Goal: Information Seeking & Learning: Learn about a topic

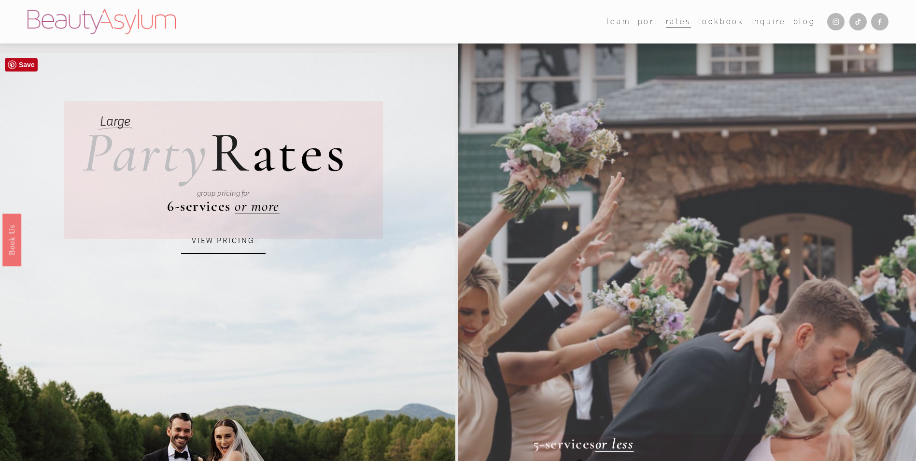
click at [257, 206] on div "group pricing for" at bounding box center [223, 193] width 247 height 43
click at [218, 251] on link "VIEW PRICING" at bounding box center [223, 241] width 85 height 26
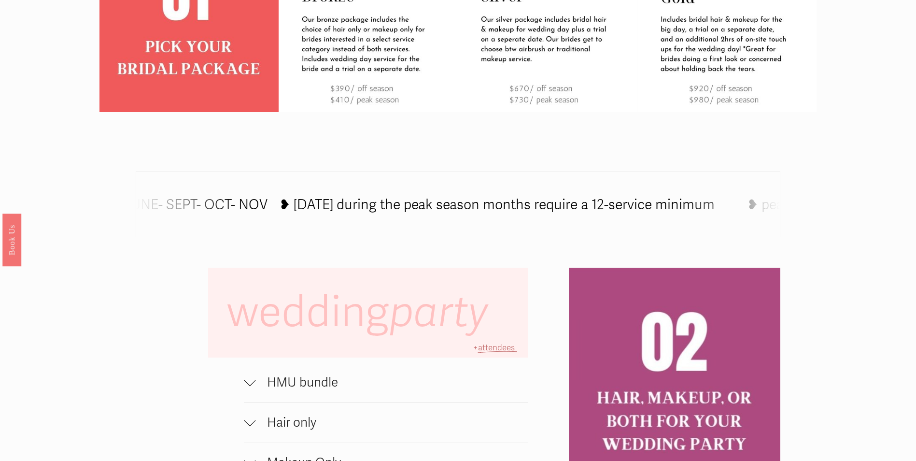
scroll to position [676, 0]
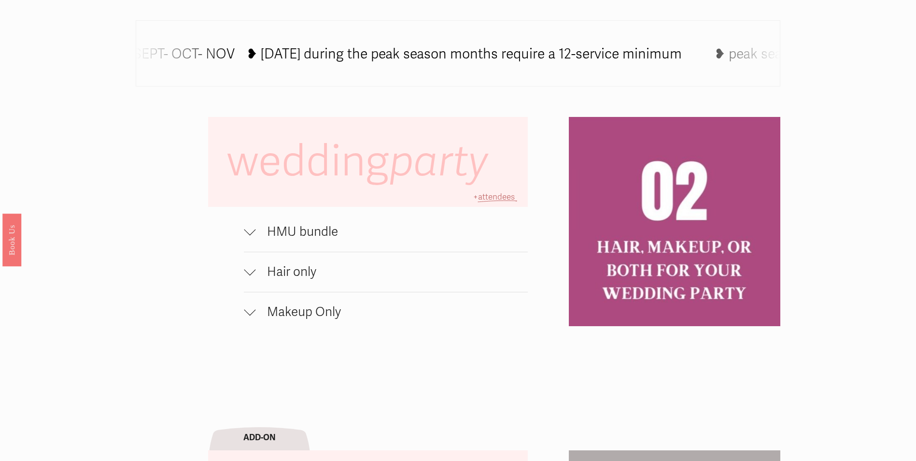
click at [251, 244] on button "HMU bundle" at bounding box center [386, 232] width 284 height 40
